Goal: Task Accomplishment & Management: Complete application form

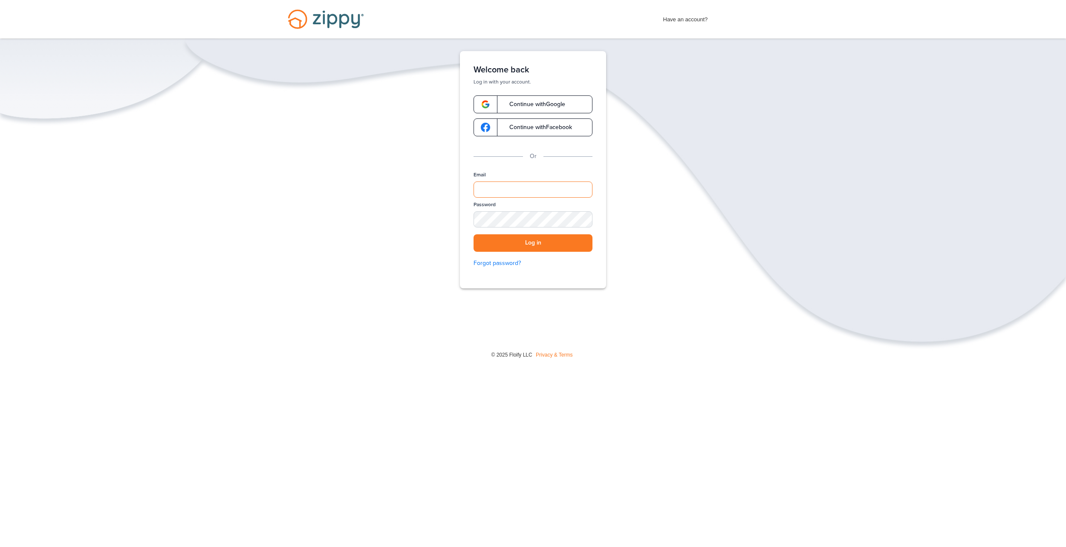
click at [524, 184] on input "Email" at bounding box center [533, 190] width 119 height 16
type input "**********"
click at [474, 234] on button "Log in" at bounding box center [533, 242] width 119 height 17
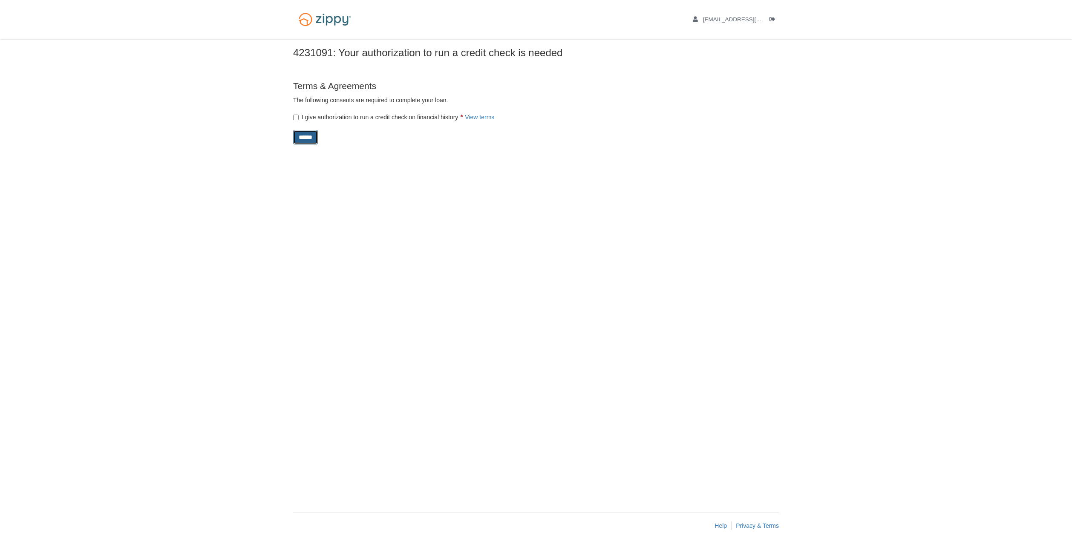
click at [315, 139] on input "******" at bounding box center [305, 137] width 25 height 14
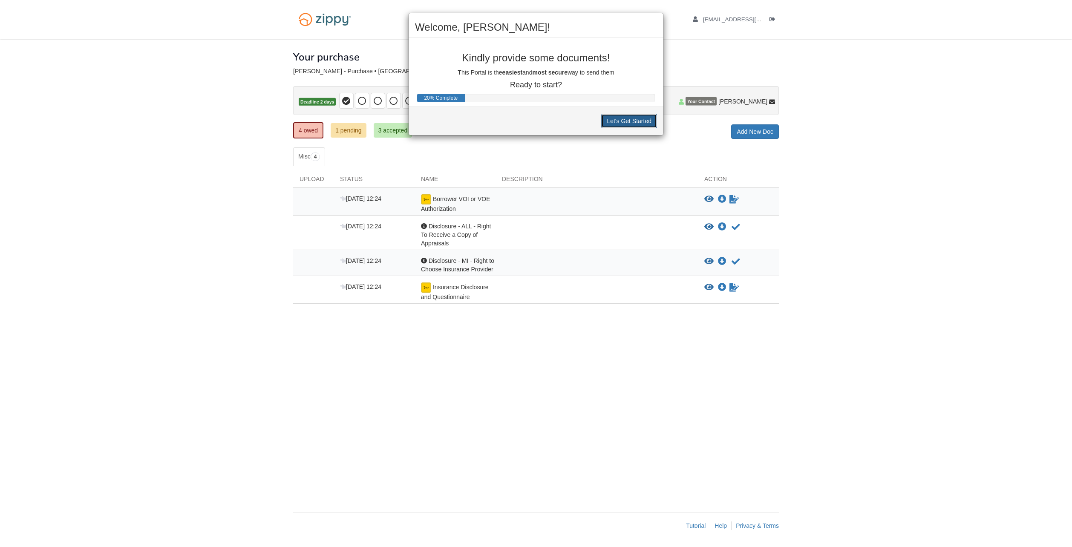
click at [640, 120] on button "Let's Get Started" at bounding box center [629, 121] width 56 height 14
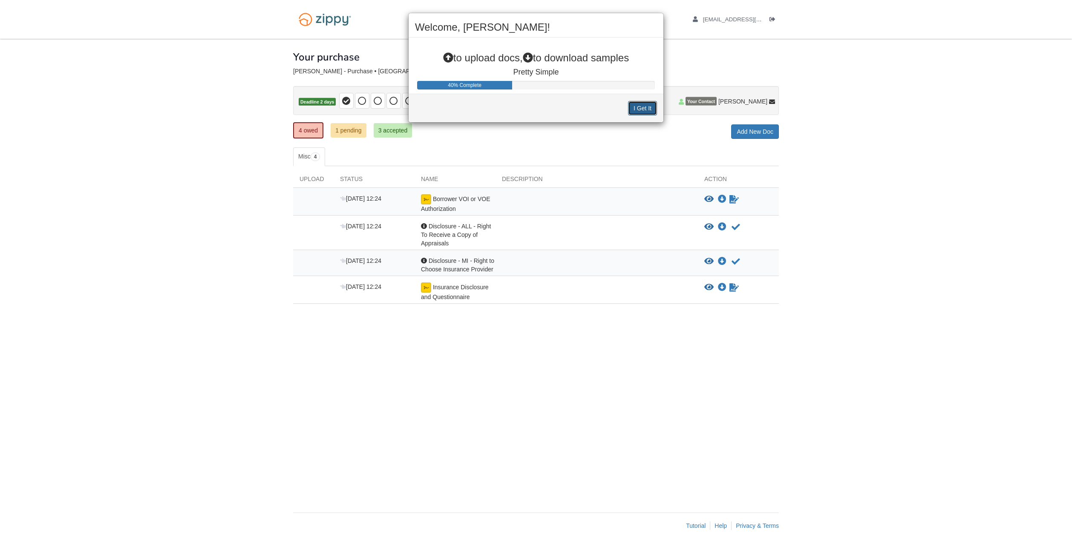
click at [638, 109] on button "I Get It" at bounding box center [642, 108] width 29 height 14
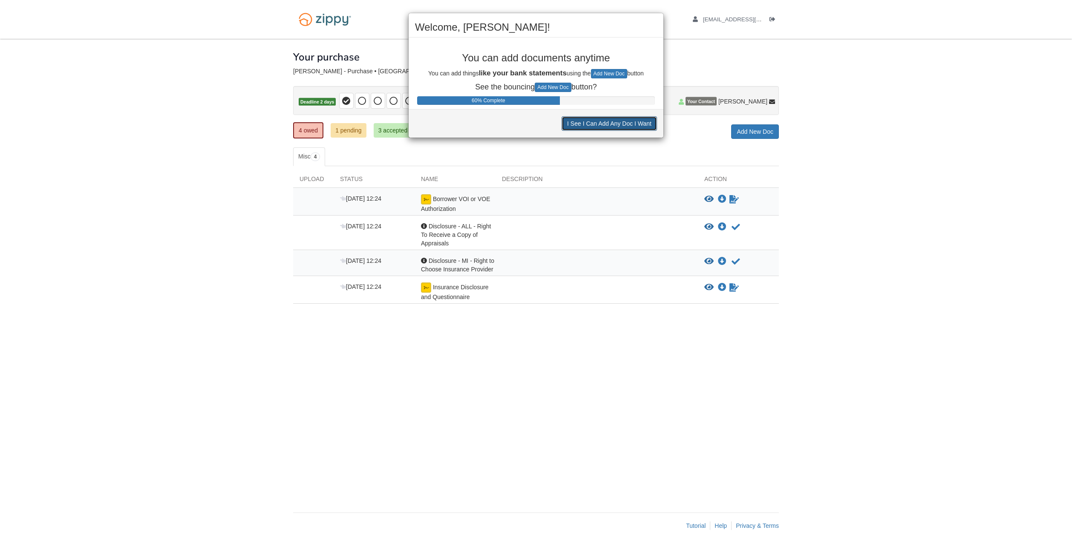
click at [599, 126] on button "I See I Can Add Any Doc I Want" at bounding box center [609, 123] width 95 height 14
click at [604, 125] on button "I See I Can Decline to Provide a Doc" at bounding box center [603, 123] width 108 height 14
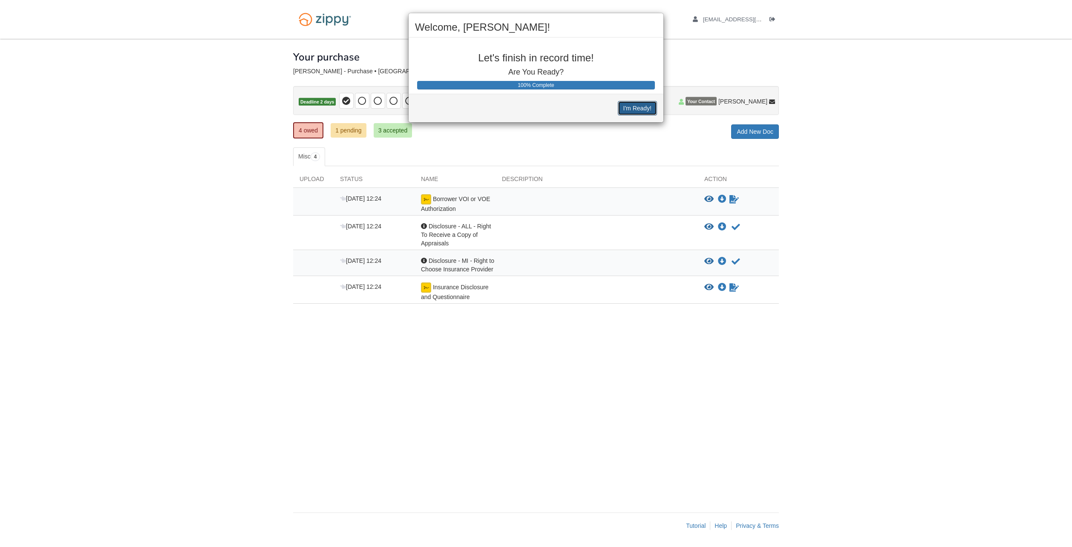
click at [643, 114] on button "I'm Ready!" at bounding box center [637, 108] width 39 height 14
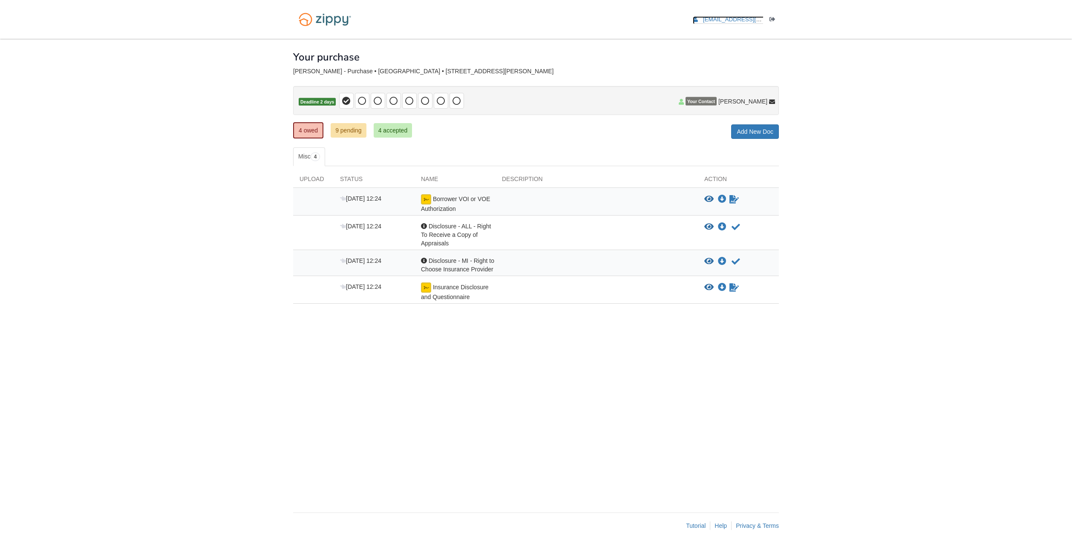
click at [731, 21] on span "tyler.walch76@gmail.com" at bounding box center [752, 19] width 98 height 6
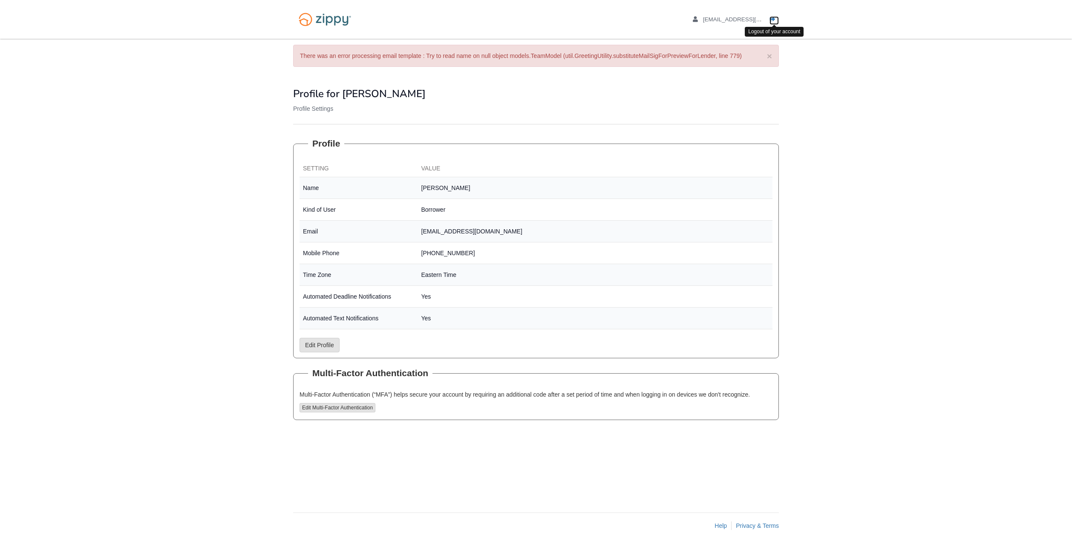
click at [773, 18] on icon "Log out" at bounding box center [773, 20] width 6 height 6
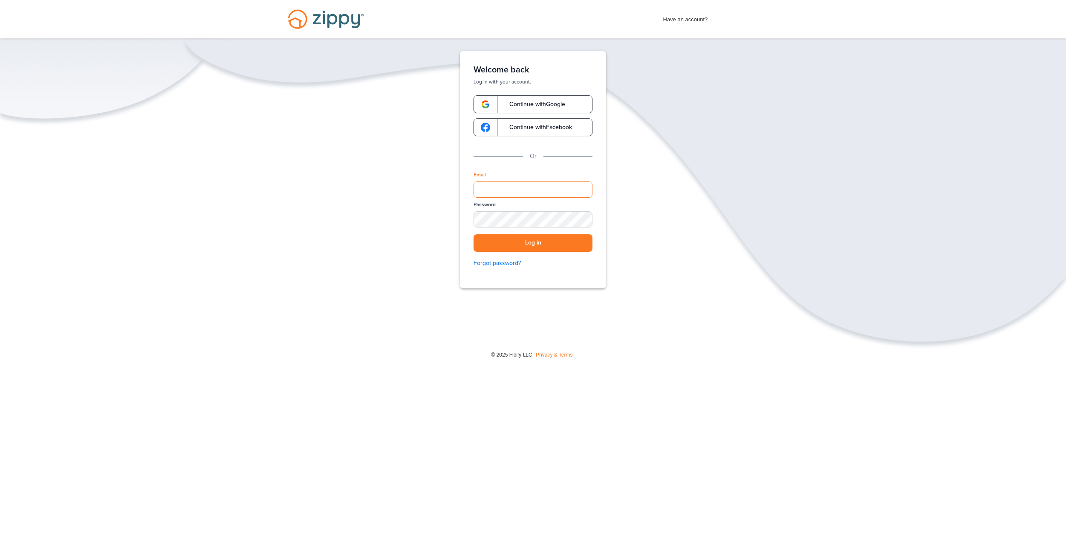
click at [538, 186] on input "Email" at bounding box center [533, 190] width 119 height 16
type input "**********"
click at [474, 234] on button "Log in" at bounding box center [533, 242] width 119 height 17
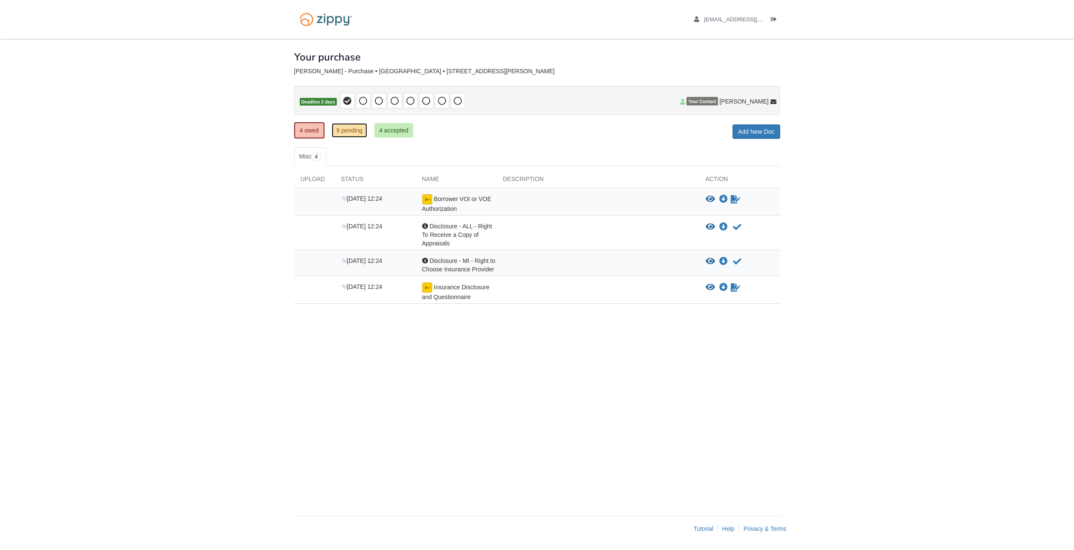
click at [353, 132] on link "9 pending" at bounding box center [350, 130] width 36 height 14
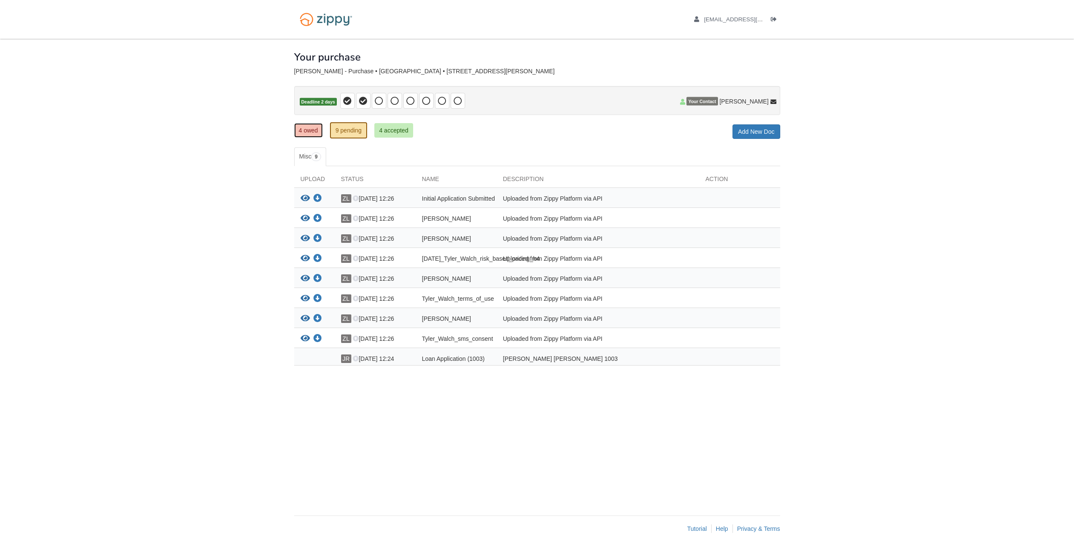
click at [301, 131] on link "4 owed" at bounding box center [308, 130] width 29 height 14
